Goal: Transaction & Acquisition: Purchase product/service

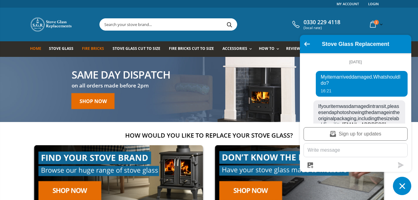
scroll to position [87, 0]
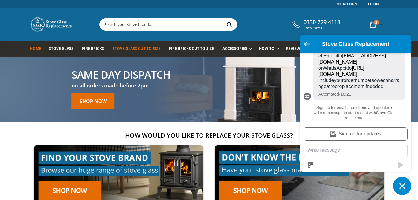
click at [145, 45] on link "Stove Glass Cut To Size" at bounding box center [138, 49] width 52 height 16
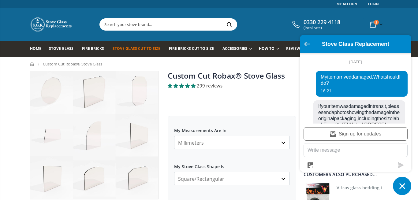
click at [305, 43] on icon "Go back to the main screen" at bounding box center [307, 44] width 6 height 4
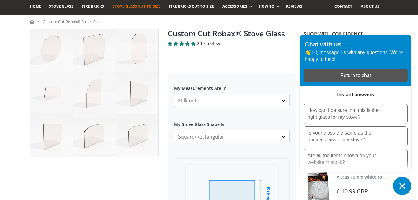
click at [403, 175] on div "Chat with us 👋 Hi, message us with any questions. We're happy to help! Return t…" at bounding box center [355, 115] width 111 height 160
click at [402, 179] on button "Chat window" at bounding box center [401, 186] width 18 height 18
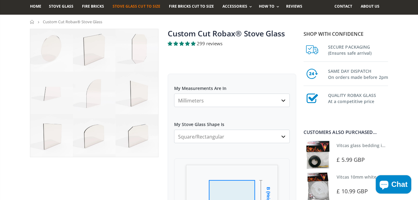
click at [236, 126] on label "My Stove Glass Shape Is" at bounding box center [232, 121] width 116 height 11
click at [236, 130] on select "Square/Rectangular Arched Half Arch Both Top Corners Cut Single Corner Cut All …" at bounding box center [232, 136] width 116 height 13
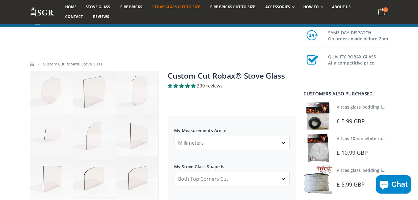
select select "both-top-corners-cut"
